Goal: Information Seeking & Learning: Learn about a topic

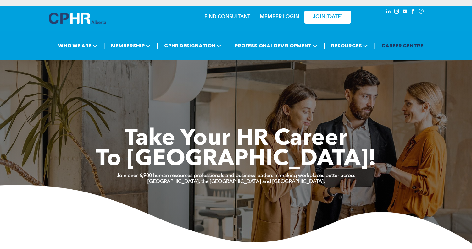
click at [284, 15] on link "MEMBER LOGIN" at bounding box center [279, 16] width 39 height 5
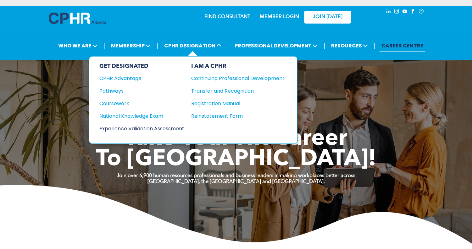
click at [125, 126] on div "Experience Validation Assessment" at bounding box center [137, 129] width 76 height 8
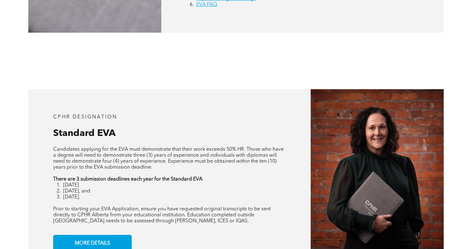
scroll to position [472, 0]
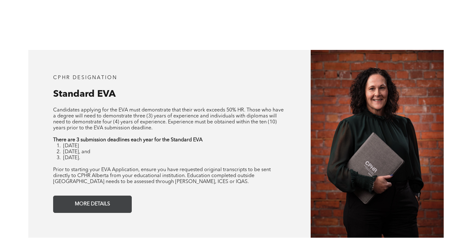
drag, startPoint x: 107, startPoint y: 206, endPoint x: 129, endPoint y: 207, distance: 22.3
click at [107, 206] on span "MORE DETAILS" at bounding box center [93, 204] width 40 height 12
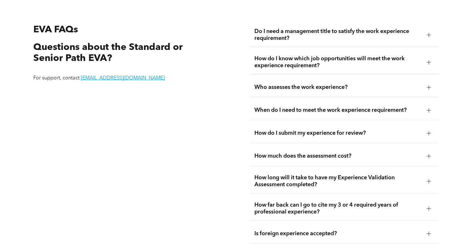
scroll to position [1127, 0]
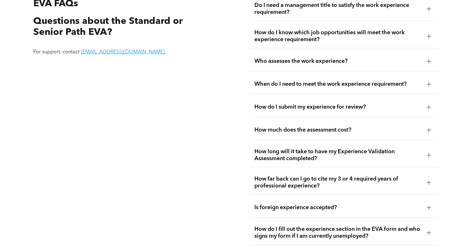
click at [390, 128] on span "How much does the assessment cost?" at bounding box center [337, 130] width 167 height 7
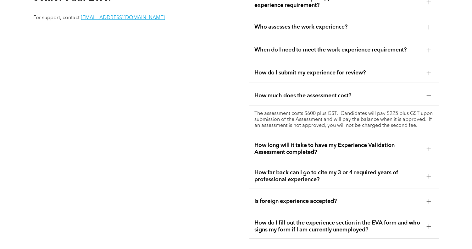
scroll to position [1190, 0]
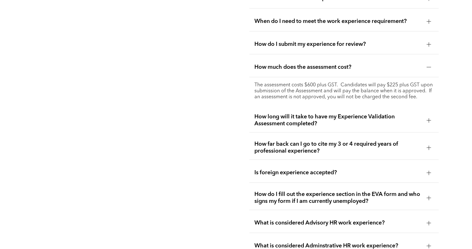
click at [397, 123] on span "How long will it take to have my Experience Validation Assessment completed?" at bounding box center [337, 121] width 167 height 14
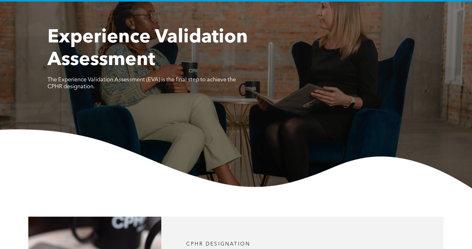
scroll to position [0, 0]
